Goal: Information Seeking & Learning: Learn about a topic

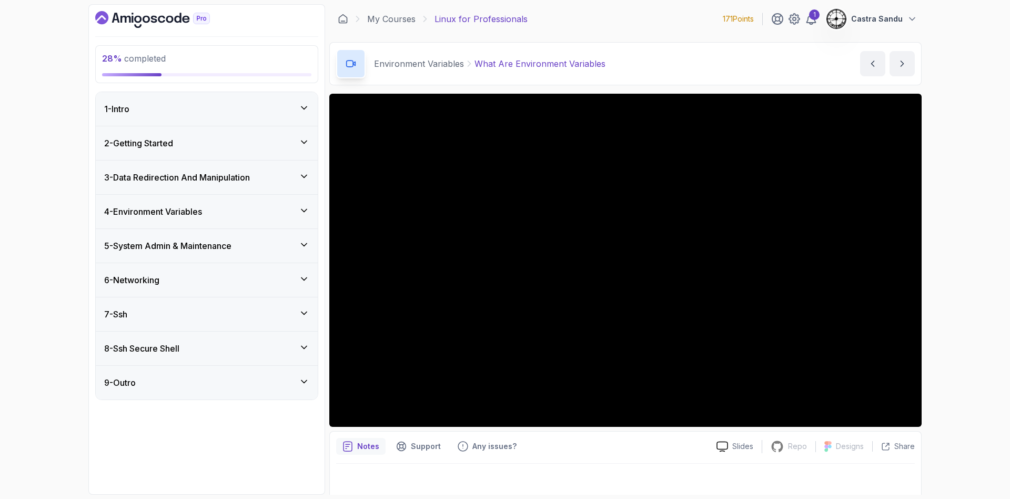
click at [209, 67] on div "28 % completed" at bounding box center [206, 64] width 209 height 24
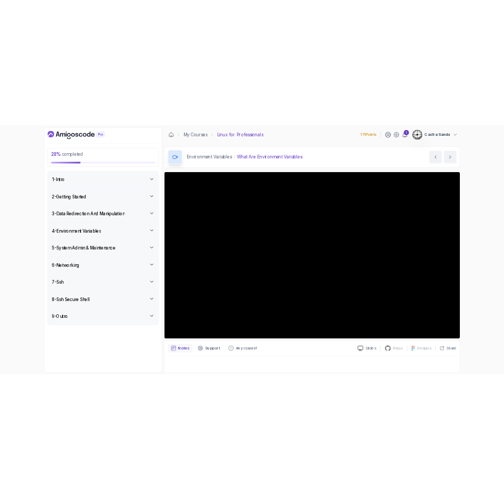
scroll to position [5, 0]
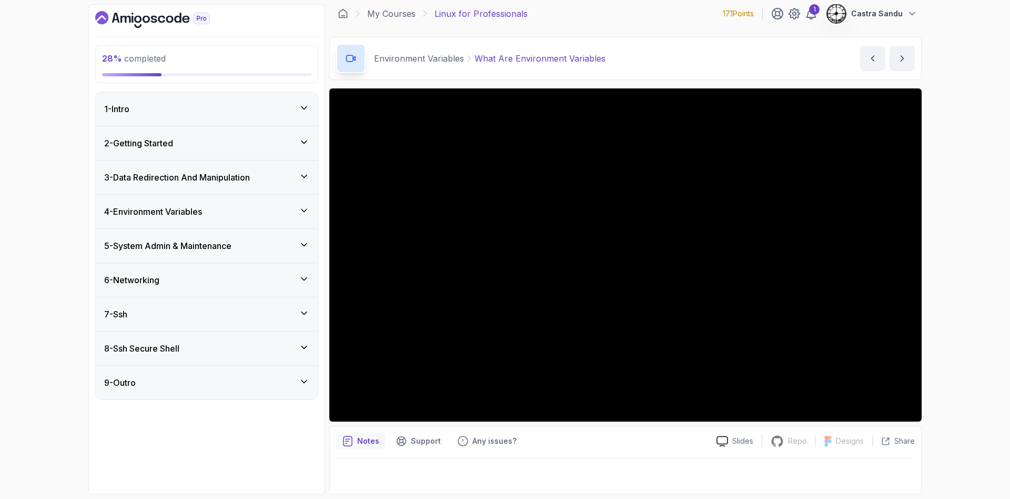
click at [191, 205] on h3 "4 - Environment Variables" at bounding box center [153, 211] width 98 height 13
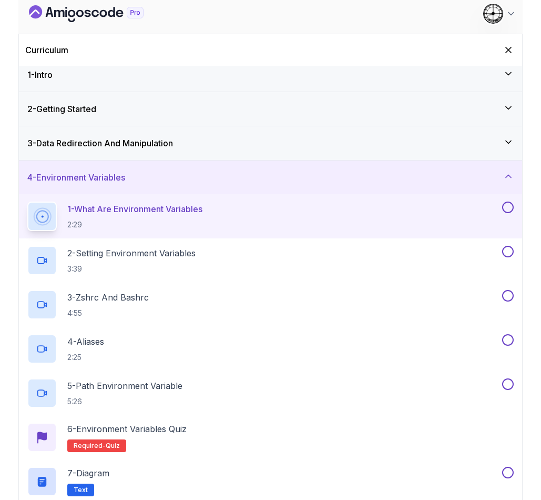
scroll to position [0, 0]
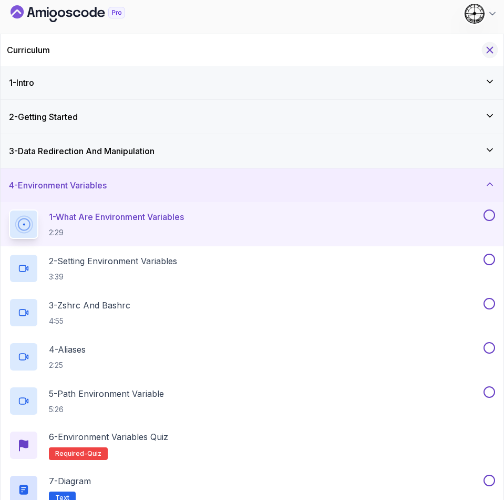
click at [491, 54] on icon "Hide Curriculum for mobile" at bounding box center [490, 50] width 12 height 12
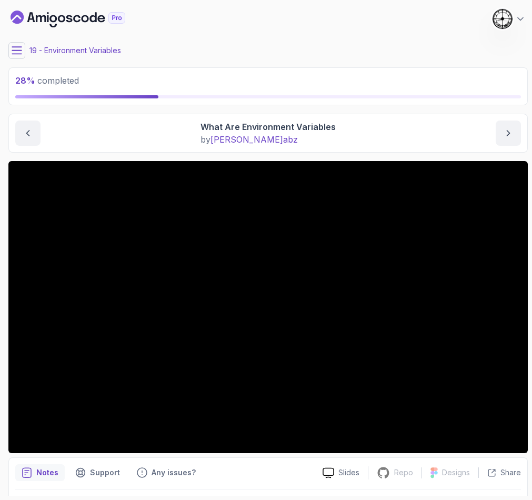
click at [301, 31] on div "My Courses Linux for Professionals 171 Points 1 Castra Sandu" at bounding box center [267, 18] width 519 height 29
click at [22, 52] on button at bounding box center [16, 50] width 17 height 17
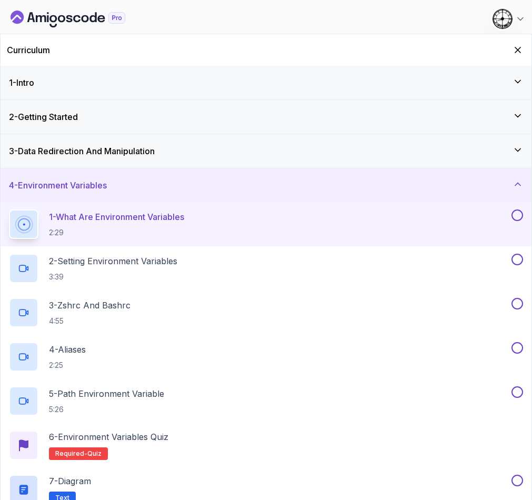
click at [120, 184] on div "4 - Environment Variables" at bounding box center [266, 185] width 514 height 13
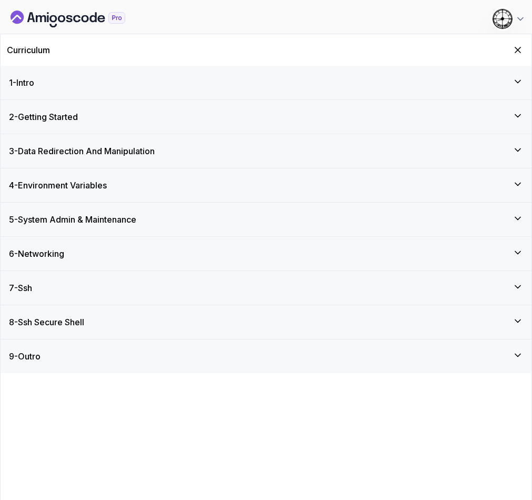
click at [85, 223] on h3 "5 - System Admin & Maintenance" at bounding box center [72, 219] width 127 height 13
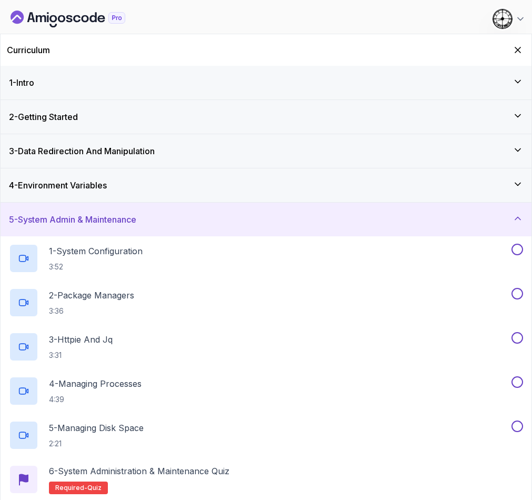
click at [93, 219] on h3 "5 - System Admin & Maintenance" at bounding box center [72, 219] width 127 height 13
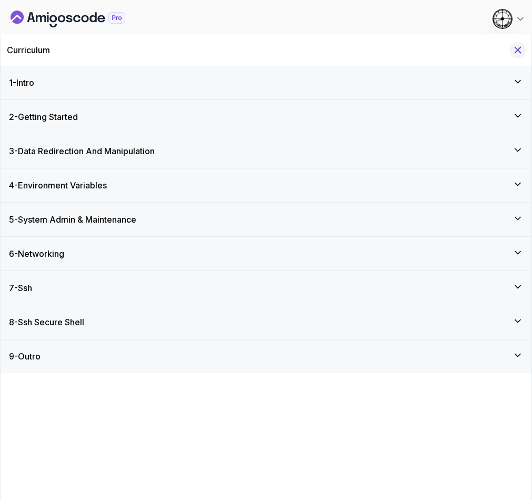
click at [515, 48] on icon "Hide Curriculum for mobile" at bounding box center [518, 50] width 12 height 12
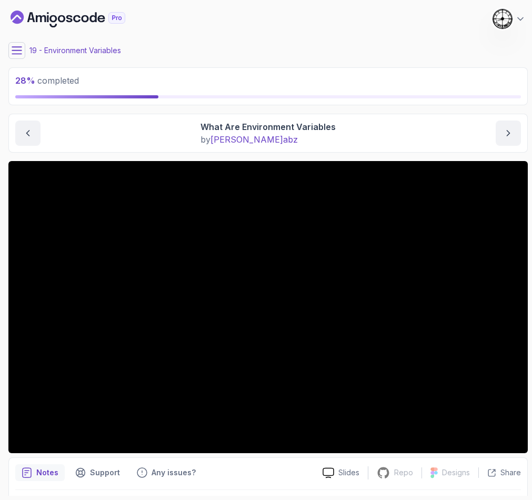
scroll to position [31, 0]
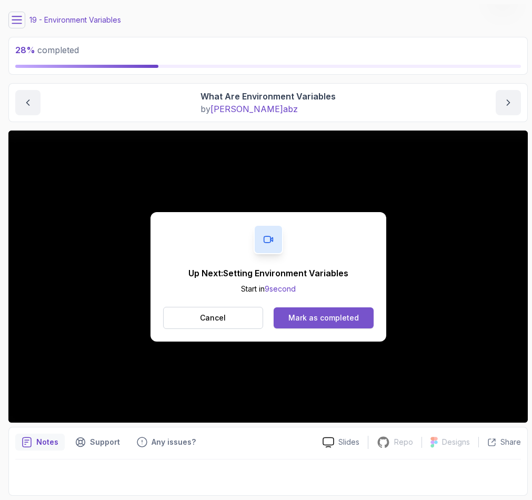
click at [338, 314] on div "Mark as completed" at bounding box center [323, 317] width 70 height 11
click at [342, 319] on div "Mark as completed" at bounding box center [323, 317] width 70 height 11
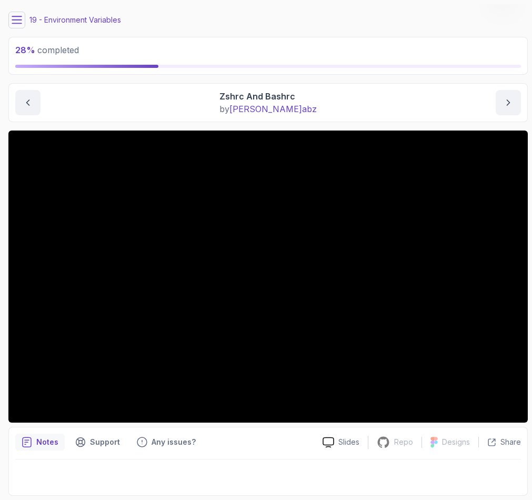
click at [15, 19] on icon at bounding box center [17, 20] width 11 height 11
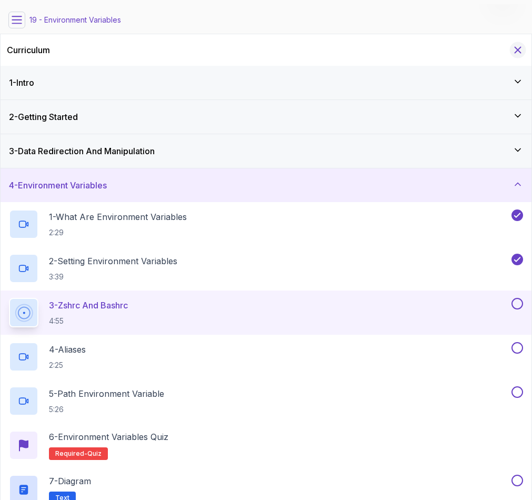
click at [522, 48] on icon "Hide Curriculum for mobile" at bounding box center [518, 50] width 12 height 12
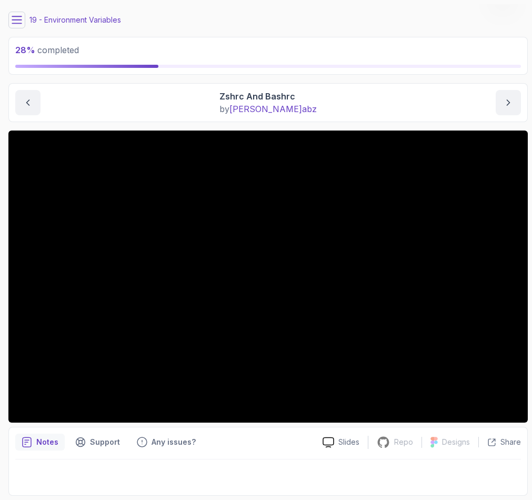
click at [7, 27] on div "28 % completed 1 - Intro 2 - Getting Started 3 - Data Redirection And Manipulat…" at bounding box center [265, 249] width 523 height 491
click at [23, 17] on button at bounding box center [16, 20] width 17 height 17
